Goal: Task Accomplishment & Management: Manage account settings

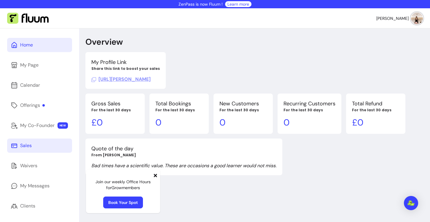
scroll to position [61, 0]
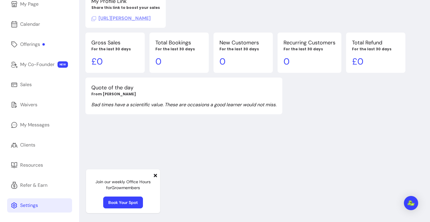
click at [25, 207] on div "Settings" at bounding box center [29, 205] width 18 height 7
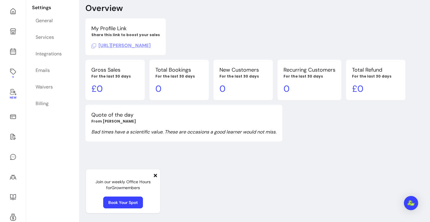
select select "**********"
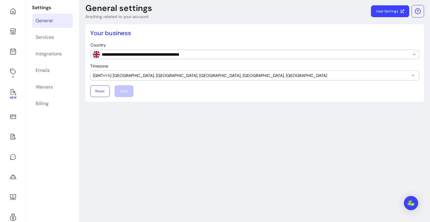
scroll to position [28, 0]
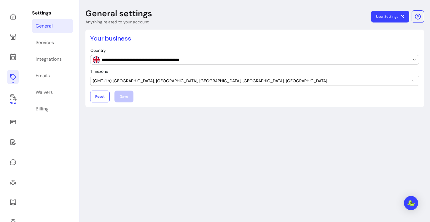
click at [12, 72] on link at bounding box center [13, 77] width 12 height 14
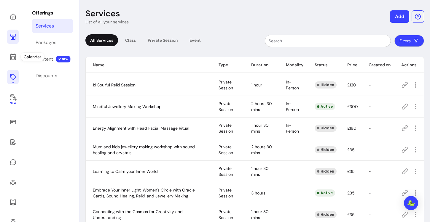
click at [11, 38] on icon at bounding box center [12, 36] width 7 height 7
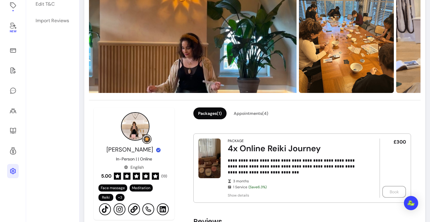
scroll to position [183, 0]
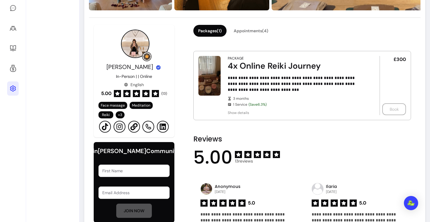
click at [164, 93] on span "( 13 )" at bounding box center [164, 93] width 6 height 5
click at [145, 97] on div at bounding box center [145, 93] width 7 height 7
click at [145, 93] on icon at bounding box center [146, 94] width 4 height 4
click at [142, 93] on div "5.00" at bounding box center [130, 93] width 58 height 7
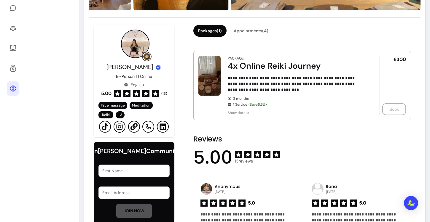
click at [140, 91] on div "5.00" at bounding box center [130, 93] width 58 height 7
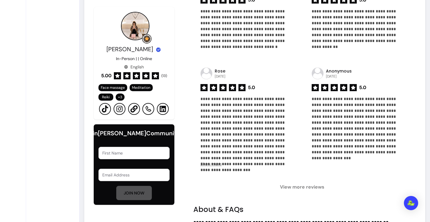
scroll to position [388, 0]
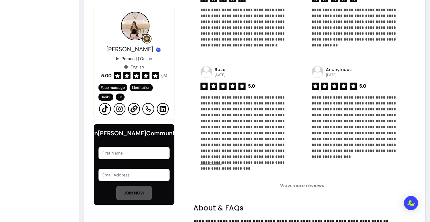
click at [213, 165] on span "Show more" at bounding box center [210, 162] width 21 height 5
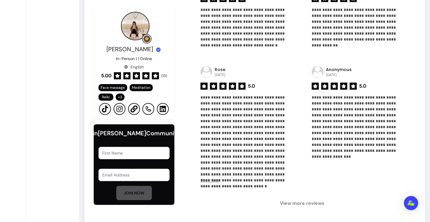
click at [306, 201] on span "View more reviews" at bounding box center [302, 203] width 218 height 7
click at [305, 205] on span "View more reviews" at bounding box center [302, 203] width 218 height 7
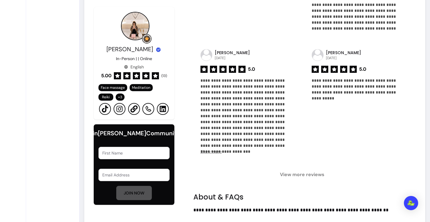
scroll to position [652, 0]
click at [218, 151] on span "Show more" at bounding box center [210, 151] width 21 height 5
click at [315, 174] on span "View more reviews" at bounding box center [302, 174] width 218 height 7
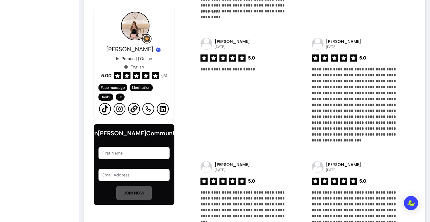
scroll to position [882, 0]
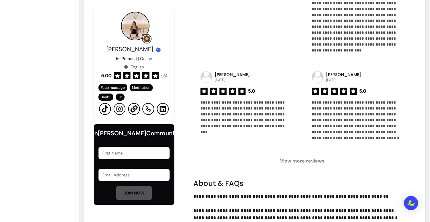
click at [311, 163] on span "View more reviews" at bounding box center [302, 161] width 218 height 7
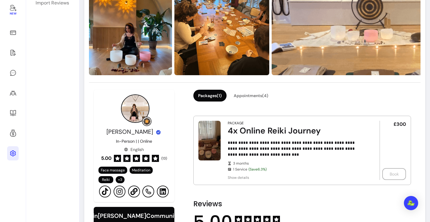
scroll to position [0, 0]
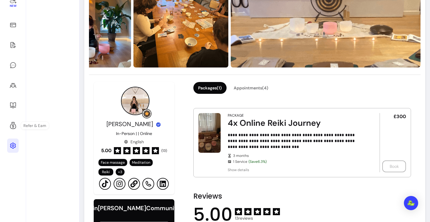
click at [12, 141] on link at bounding box center [13, 146] width 12 height 14
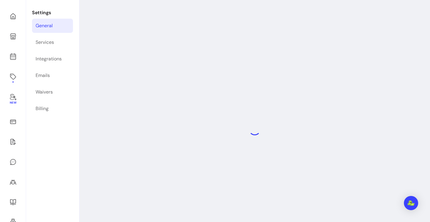
scroll to position [28, 0]
select select "**********"
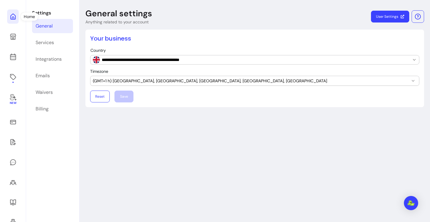
click at [9, 19] on link at bounding box center [13, 16] width 12 height 14
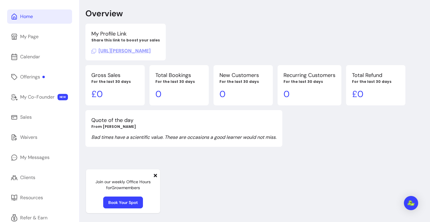
click at [8, 17] on link "Home" at bounding box center [39, 16] width 65 height 14
click at [34, 33] on div "My Page" at bounding box center [29, 36] width 18 height 7
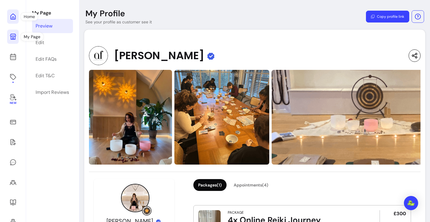
click at [12, 16] on icon at bounding box center [12, 16] width 7 height 7
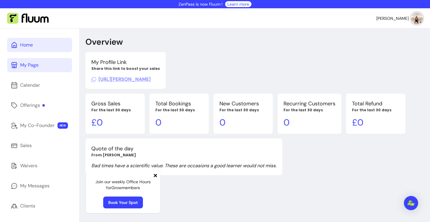
click at [417, 19] on img at bounding box center [417, 18] width 12 height 12
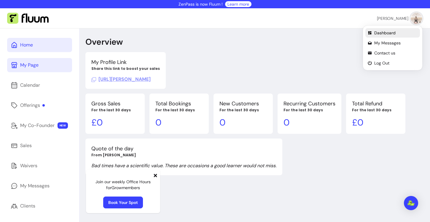
click at [397, 35] on span "Dashboard" at bounding box center [395, 33] width 43 height 6
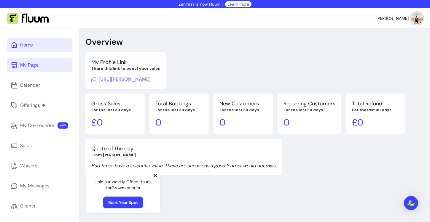
scroll to position [61, 0]
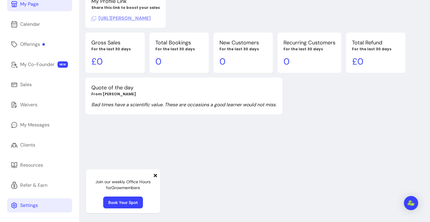
click at [22, 208] on div "Settings" at bounding box center [29, 205] width 18 height 7
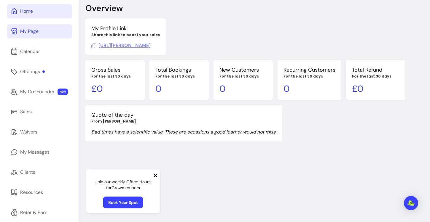
select select "**********"
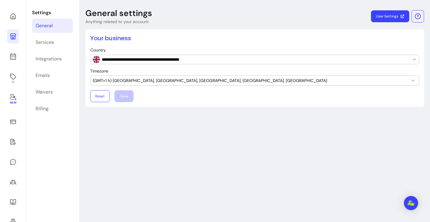
scroll to position [28, 0]
click at [415, 14] on icon "button" at bounding box center [417, 16] width 7 height 7
click at [398, 15] on link "User Settings" at bounding box center [390, 17] width 38 height 12
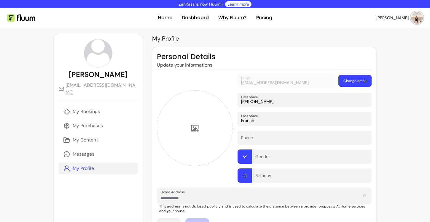
click at [416, 21] on img at bounding box center [417, 18] width 12 height 12
